Goal: Find specific page/section: Find specific page/section

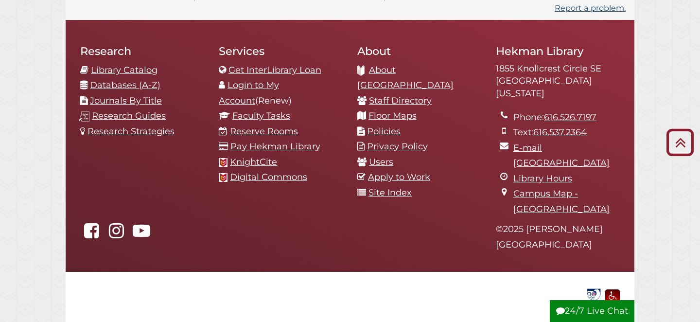
scroll to position [1067, 0]
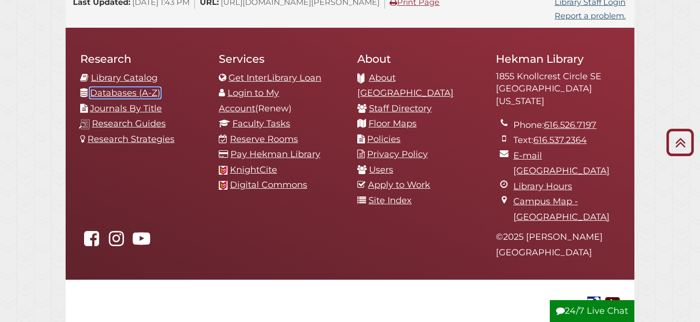
click at [154, 87] on link "Databases (A-Z)" at bounding box center [125, 92] width 70 height 11
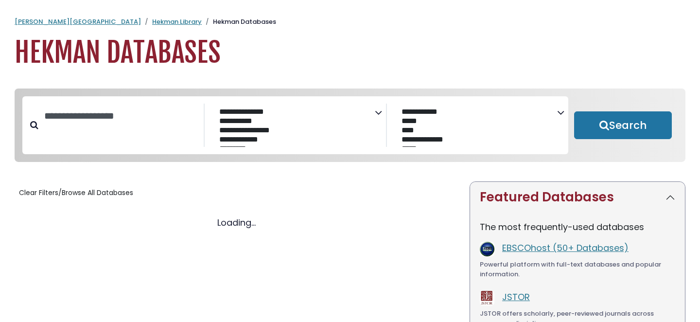
select select "Database Subject Filter"
select select "Database Vendors Filter"
select select "Database Subject Filter"
select select "Database Vendors Filter"
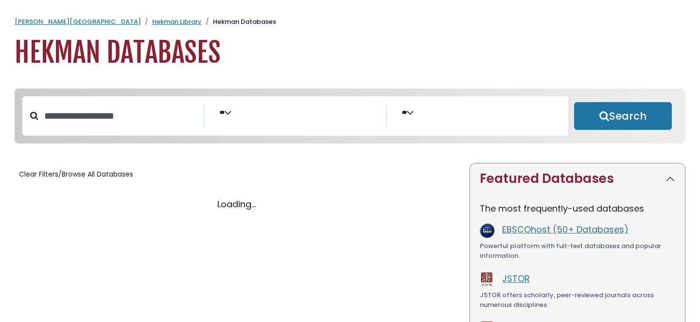
select select "Database Subject Filter"
select select "Database Vendors Filter"
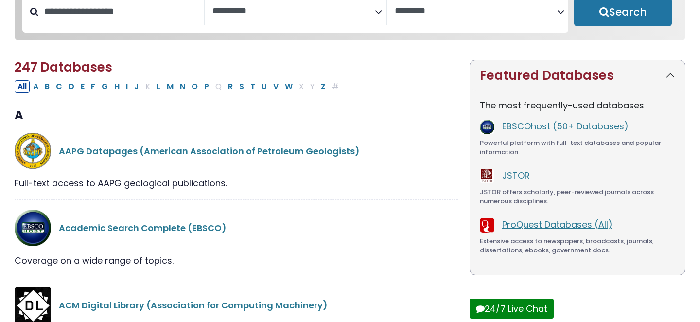
scroll to position [108, 0]
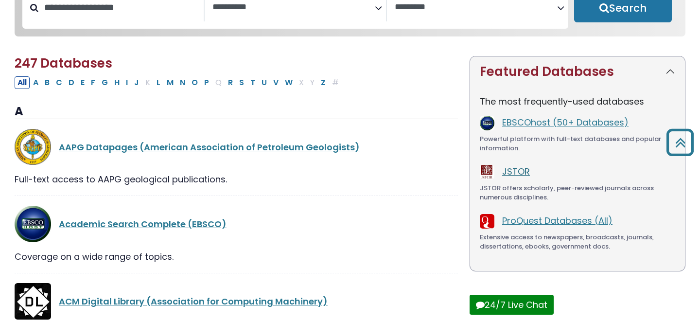
click at [520, 174] on link "JSTOR" at bounding box center [516, 171] width 28 height 12
